Goal: Transaction & Acquisition: Subscribe to service/newsletter

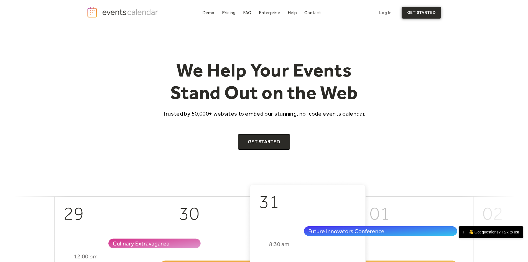
click at [413, 12] on link "get started" at bounding box center [422, 13] width 40 height 12
click at [231, 14] on div "Pricing" at bounding box center [229, 12] width 14 height 3
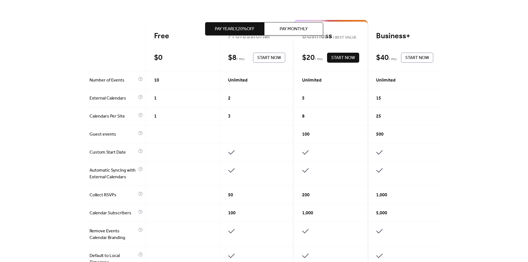
scroll to position [139, 0]
click at [139, 78] on icon at bounding box center [140, 79] width 4 height 4
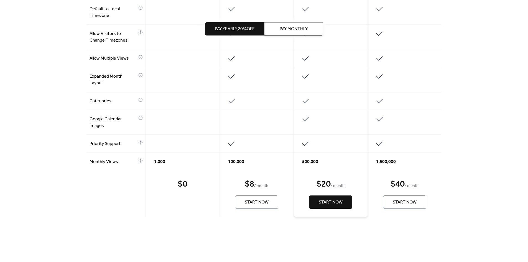
scroll to position [388, 0]
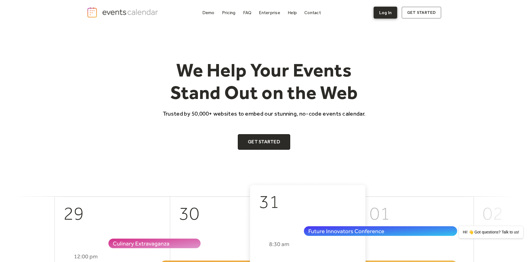
click at [388, 12] on link "Log In" at bounding box center [386, 13] width 24 height 12
click at [227, 12] on div "Pricing" at bounding box center [229, 12] width 14 height 3
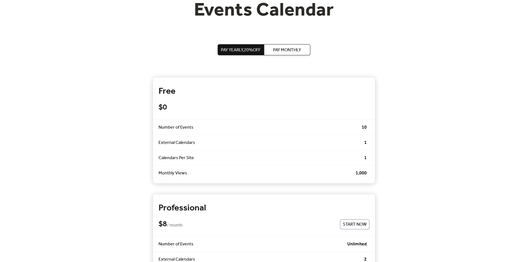
scroll to position [82, 0]
